Goal: Information Seeking & Learning: Learn about a topic

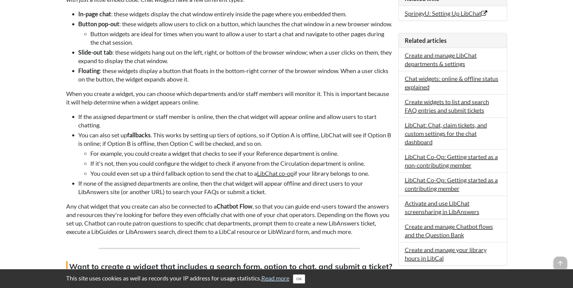
scroll to position [272, 0]
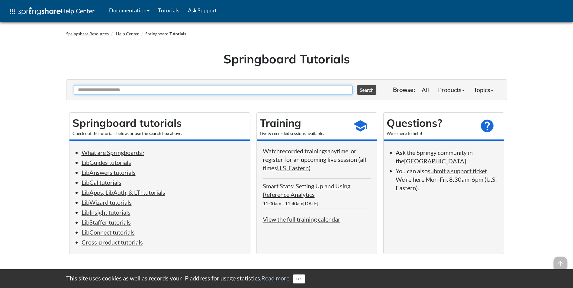
click at [210, 88] on input "Ask Another Question" at bounding box center [213, 90] width 279 height 10
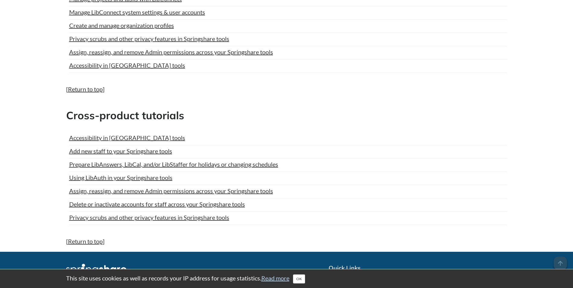
scroll to position [2808, 0]
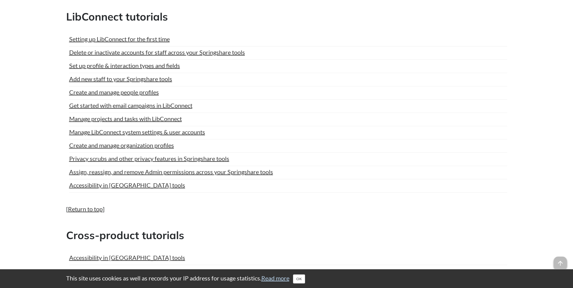
click at [467, 36] on div "Setting up LibConnect for the first time" at bounding box center [288, 39] width 438 height 8
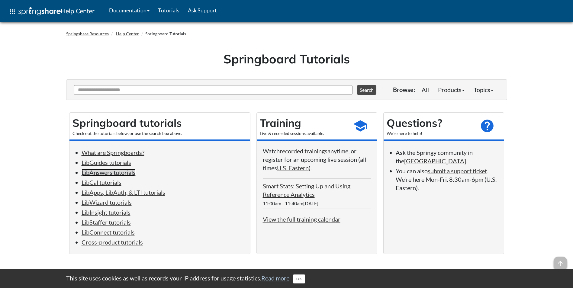
click at [96, 172] on link "LibAnswers tutorials" at bounding box center [109, 172] width 54 height 7
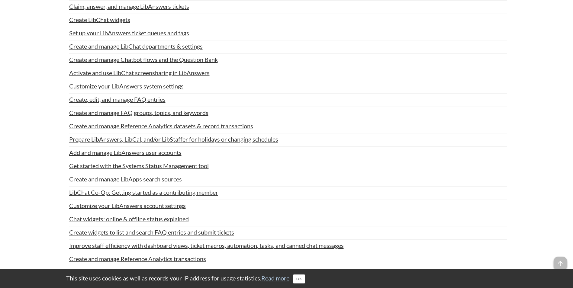
scroll to position [781, 0]
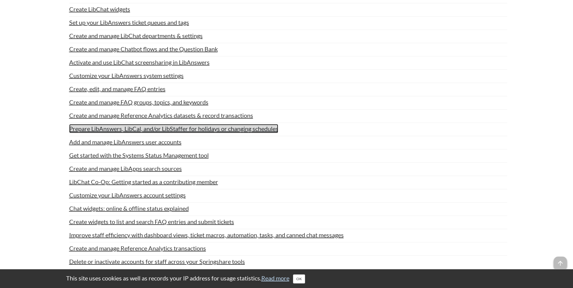
click at [207, 130] on link "Prepare LibAnswers, LibCal, and/or LibStaffer for holidays or changing schedules" at bounding box center [173, 128] width 209 height 9
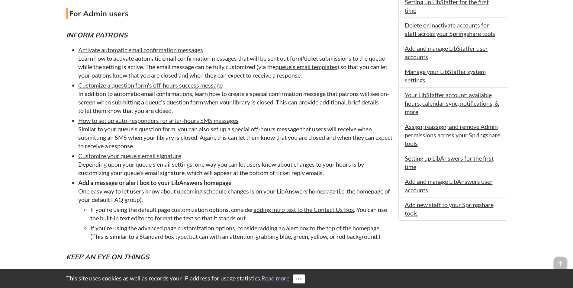
scroll to position [242, 0]
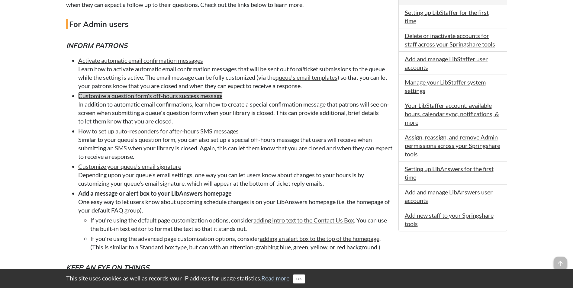
click at [192, 96] on link "Customize a question form's off-hours success message" at bounding box center [150, 95] width 144 height 7
